Goal: Find specific page/section

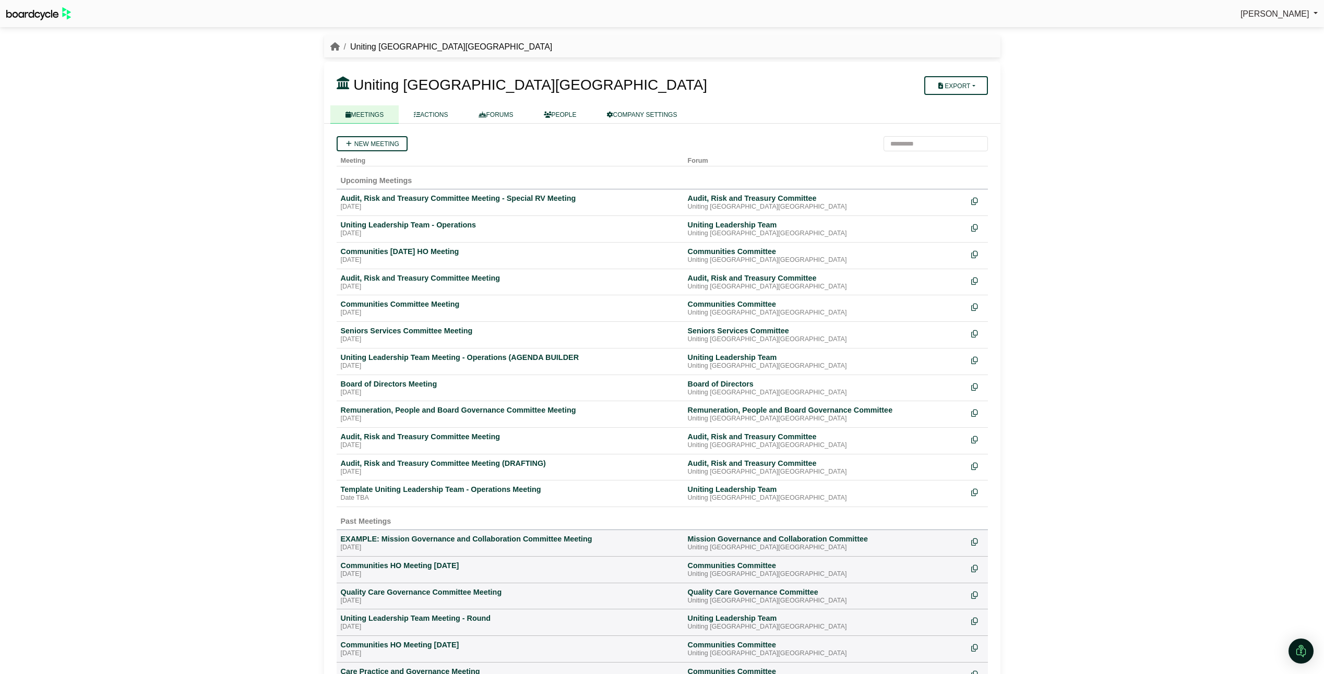
click at [508, 117] on link "FORUMS" at bounding box center [495, 114] width 65 height 18
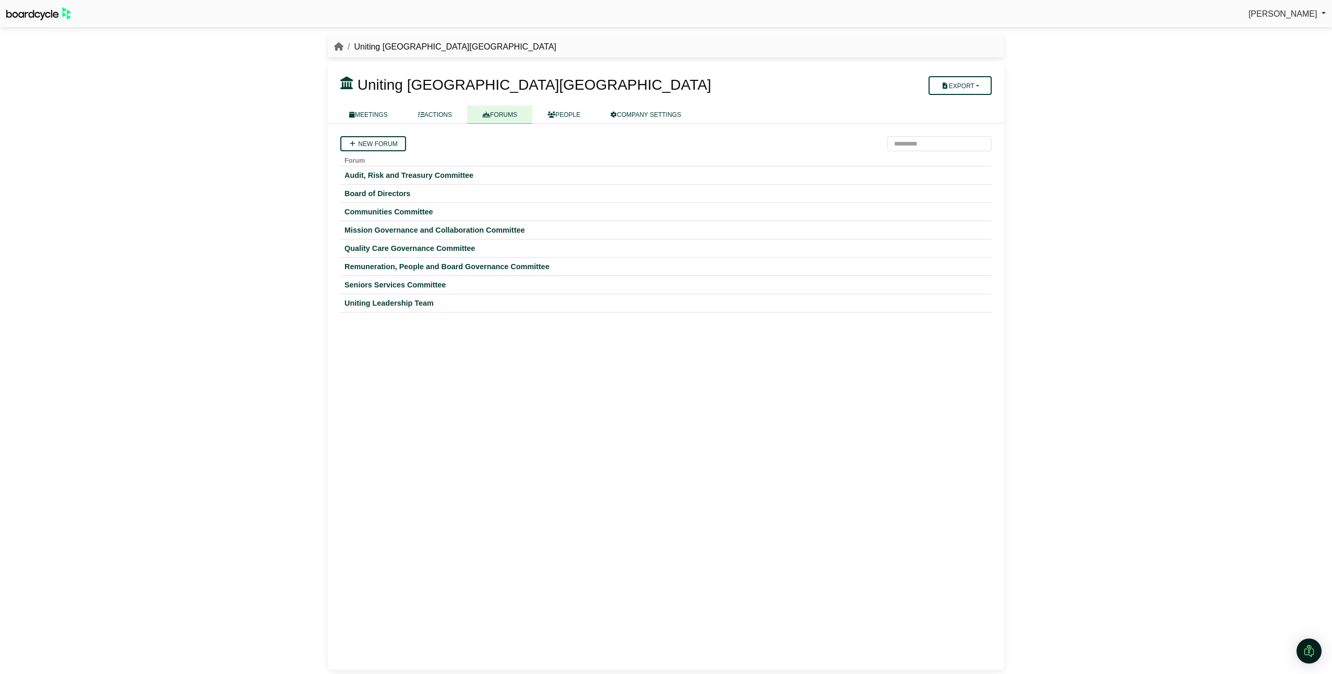
click at [382, 216] on div "Communities Committee" at bounding box center [665, 211] width 643 height 9
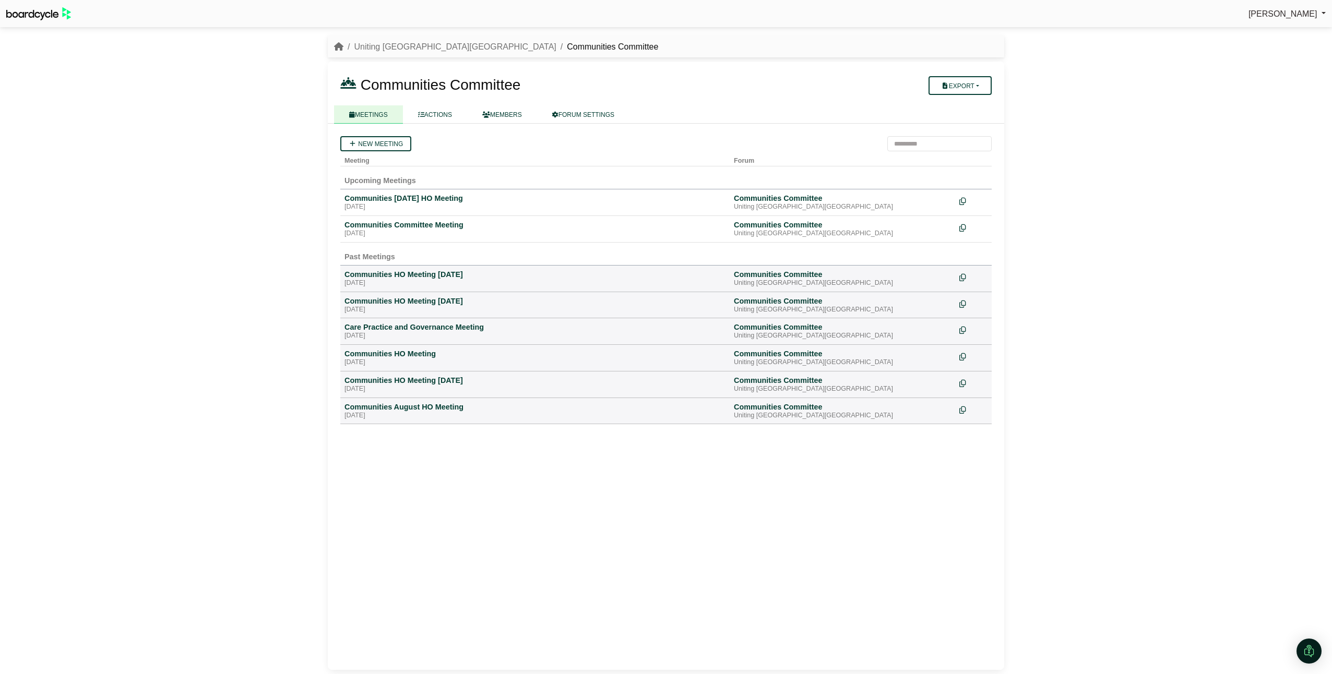
click at [386, 227] on div "Communities Committee Meeting" at bounding box center [534, 224] width 381 height 9
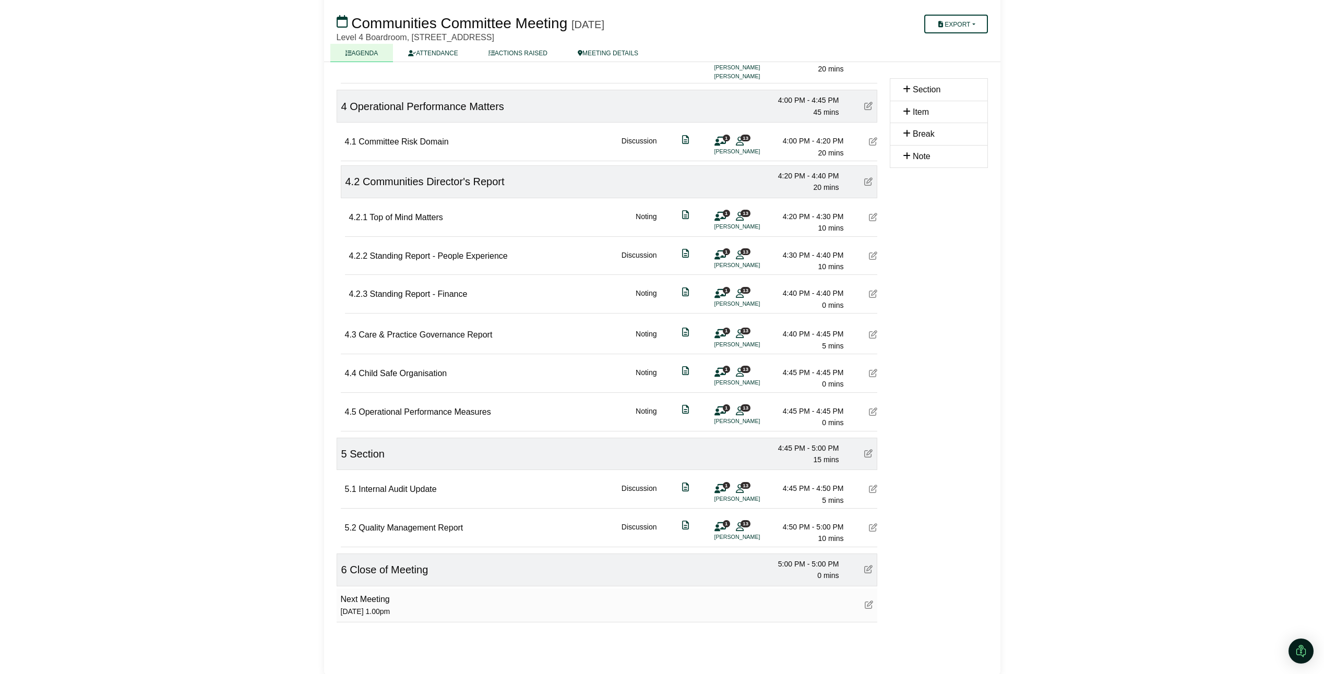
scroll to position [712, 0]
